Goal: Task Accomplishment & Management: Complete application form

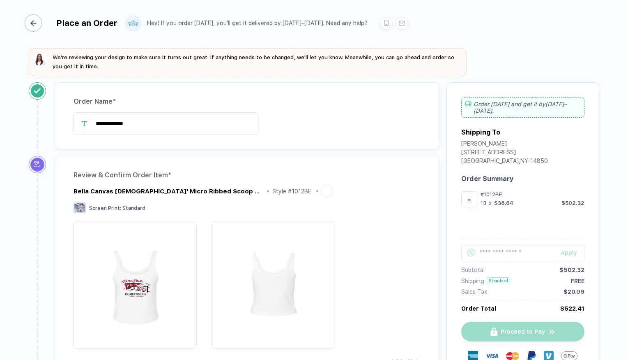
click at [35, 24] on icon "button" at bounding box center [33, 23] width 6 height 6
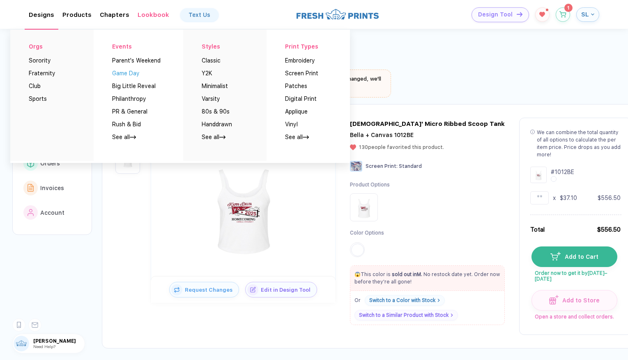
click at [126, 74] on button "Game Day" at bounding box center [126, 70] width 28 height 13
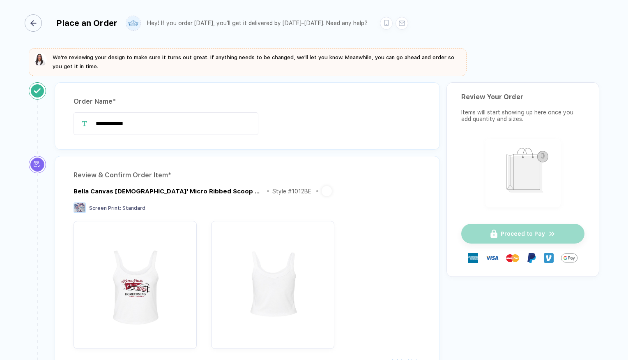
click at [44, 29] on div "Place an Order" at bounding box center [73, 22] width 89 height 17
click at [36, 33] on div "Place an Order Hey! If you order [DATE], you'll get it delivered by [DATE]–[DAT…" at bounding box center [314, 22] width 571 height 44
click at [35, 31] on div "button" at bounding box center [33, 22] width 17 height 17
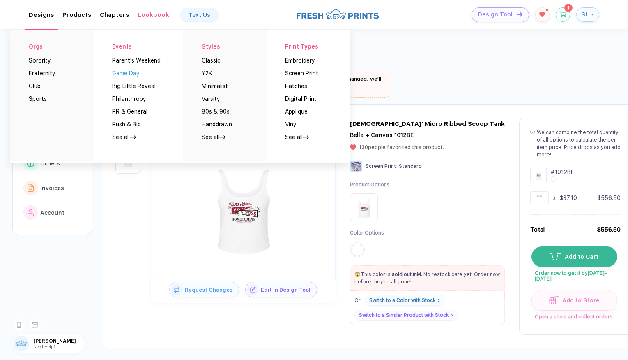
click at [137, 74] on button "Game Day" at bounding box center [126, 70] width 28 height 13
